Goal: Transaction & Acquisition: Book appointment/travel/reservation

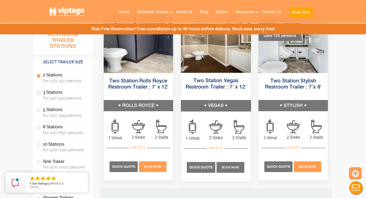
scroll to position [270, 0]
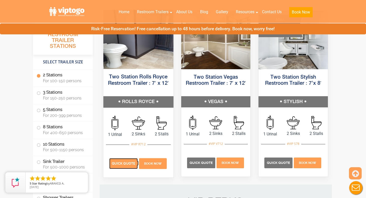
click at [124, 161] on span "Quick Quote" at bounding box center [123, 163] width 23 height 4
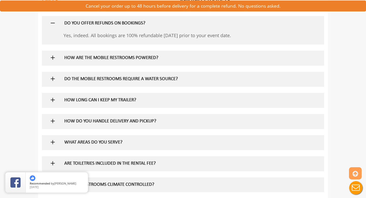
scroll to position [314, 0]
click at [162, 57] on h5 "HOW ARE THE MOBILE RESTROOMS POWERED?" at bounding box center [174, 57] width 221 height 5
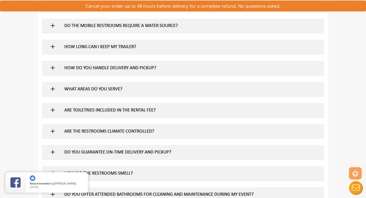
scroll to position [411, 0]
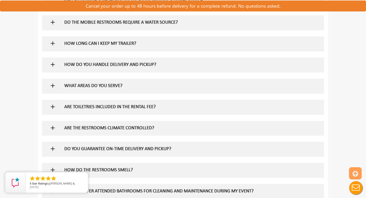
click at [157, 49] on div "HOW LONG CAN I KEEP MY TRAILER?" at bounding box center [174, 43] width 229 height 15
click at [148, 44] on h5 "HOW LONG CAN I KEEP MY TRAILER?" at bounding box center [174, 43] width 221 height 5
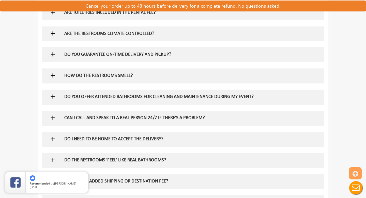
scroll to position [506, 0]
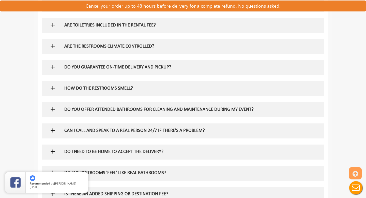
click at [143, 29] on div "ARE TOILETRIES INCLUDED IN THE RENTAL FEE?" at bounding box center [174, 25] width 229 height 15
click at [137, 23] on h5 "ARE TOILETRIES INCLUDED IN THE RENTAL FEE?" at bounding box center [174, 25] width 221 height 5
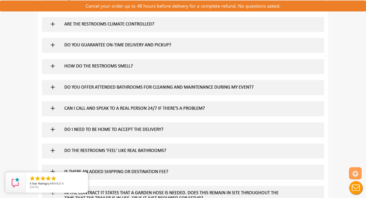
scroll to position [555, 0]
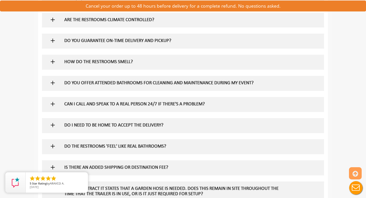
click at [138, 17] on div "ARE THE RESTROOMS CLIMATE CONTROLLED?" at bounding box center [174, 20] width 229 height 15
click at [138, 21] on h5 "ARE THE RESTROOMS CLIMATE CONTROLLED?" at bounding box center [174, 20] width 221 height 5
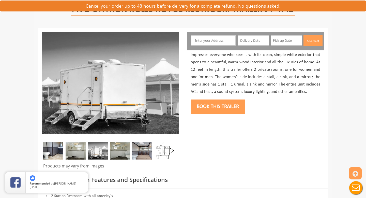
scroll to position [32, 0]
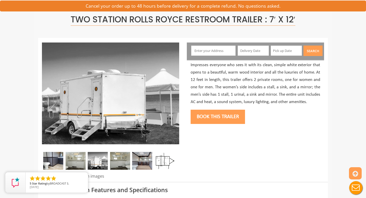
click at [217, 51] on input "text" at bounding box center [213, 50] width 45 height 10
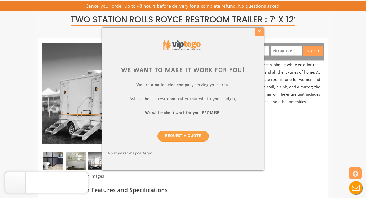
click at [258, 34] on div "X" at bounding box center [259, 32] width 8 height 9
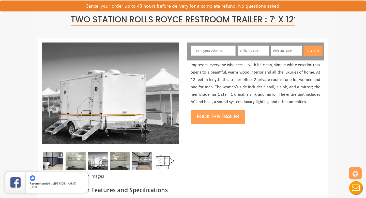
click at [204, 51] on input "text" at bounding box center [213, 50] width 45 height 10
paste input "[STREET_ADDRESS]"
type input "[STREET_ADDRESS]"
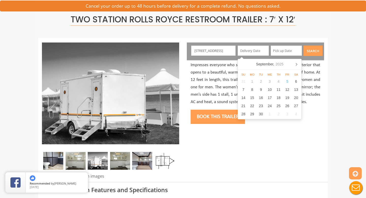
scroll to position [0, 0]
click at [254, 49] on input "text" at bounding box center [253, 50] width 31 height 10
click at [298, 65] on icon at bounding box center [296, 64] width 8 height 8
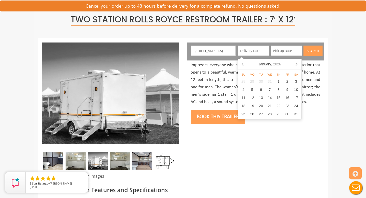
click at [298, 65] on icon at bounding box center [296, 64] width 8 height 8
click at [242, 65] on icon at bounding box center [243, 64] width 8 height 8
click at [295, 106] on div "28" at bounding box center [296, 106] width 9 height 8
type input "[DATE]"
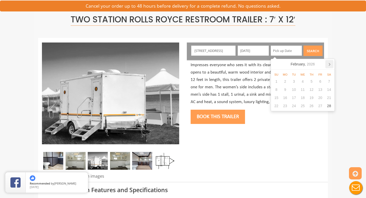
click at [329, 64] on icon at bounding box center [329, 64] width 1 height 3
click at [277, 114] on div "29" at bounding box center [276, 114] width 9 height 8
type input "[DATE]"
click at [320, 48] on button "Search" at bounding box center [312, 50] width 19 height 10
